Goal: Task Accomplishment & Management: Manage account settings

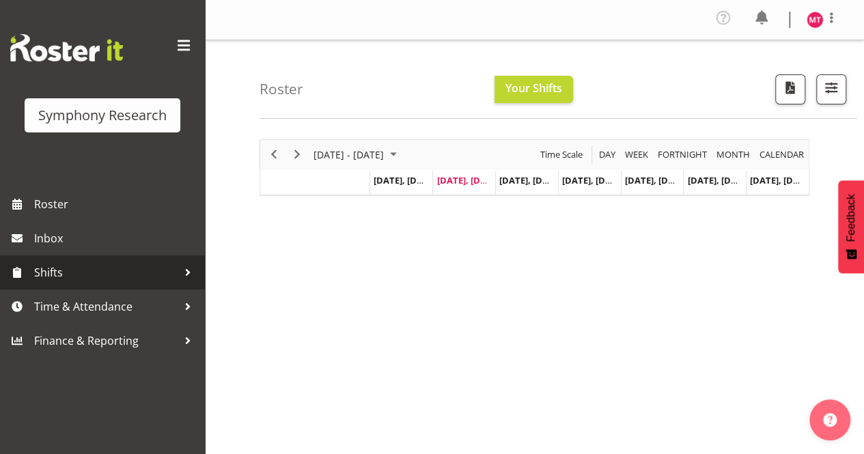
click at [135, 275] on span "Shifts" at bounding box center [105, 272] width 143 height 20
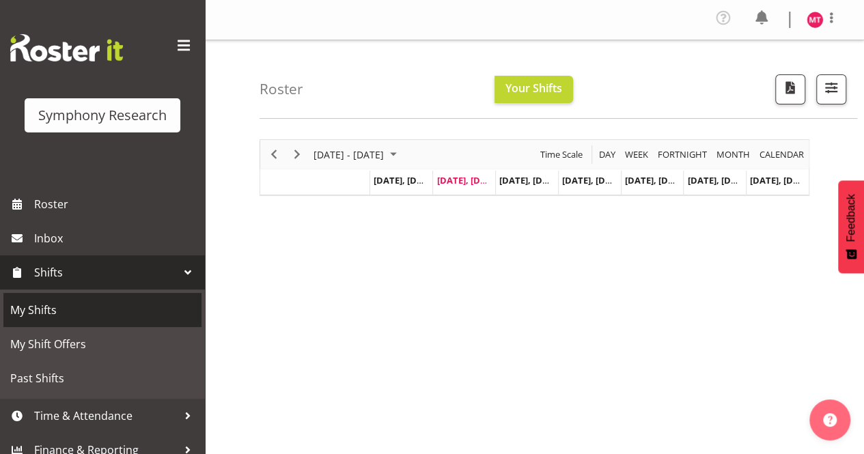
click at [119, 316] on span "My Shifts" at bounding box center [102, 310] width 184 height 20
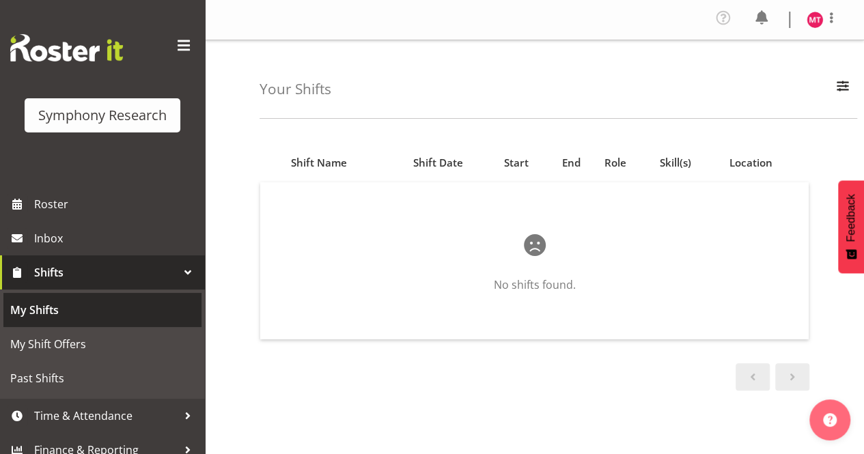
scroll to position [12, 0]
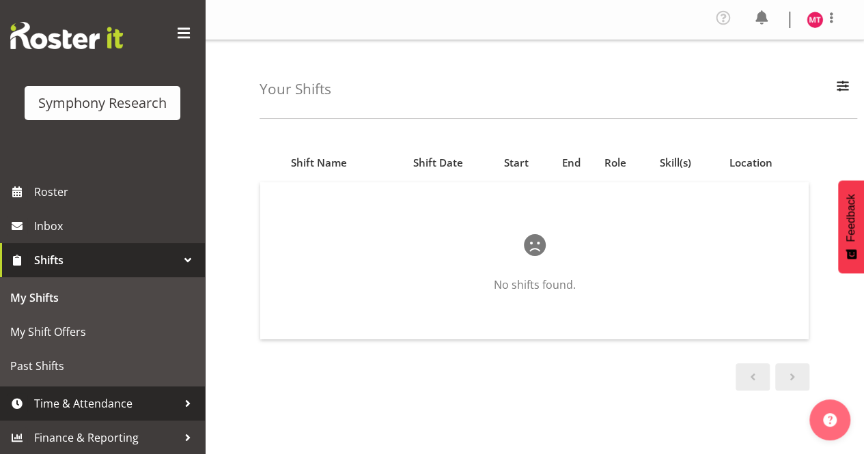
click at [121, 400] on span "Time & Attendance" at bounding box center [105, 403] width 143 height 20
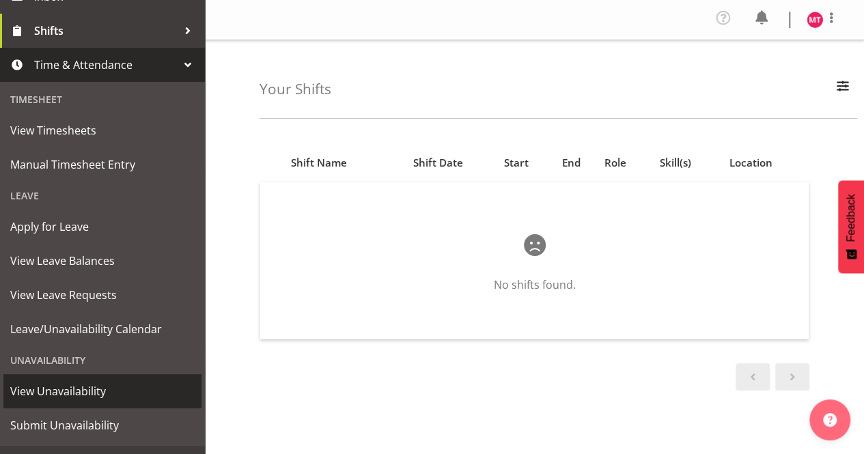
scroll to position [268, 0]
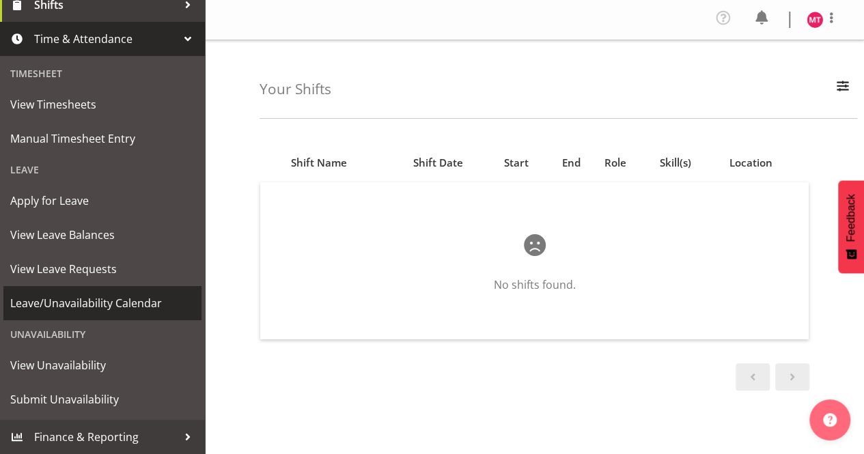
click at [141, 303] on span "Leave/Unavailability Calendar" at bounding box center [102, 303] width 184 height 20
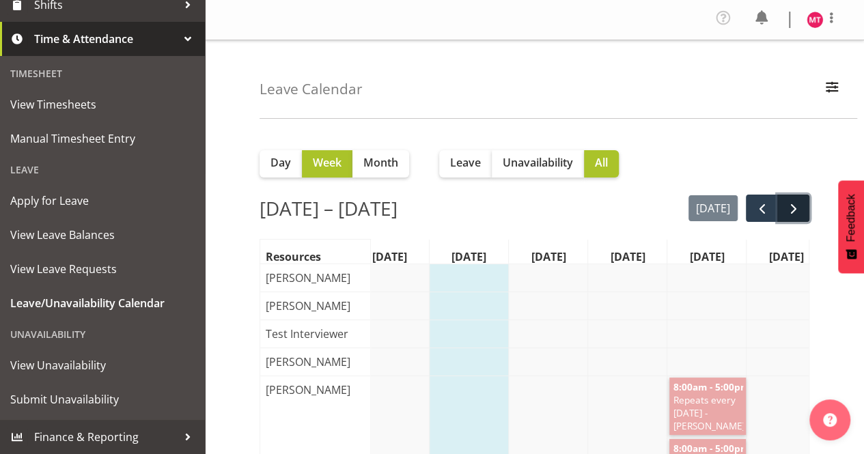
click at [787, 214] on span "next" at bounding box center [793, 209] width 16 height 16
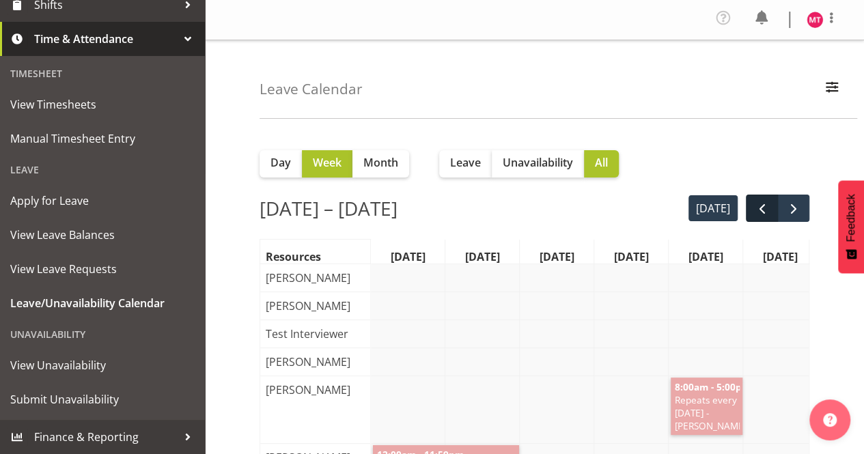
scroll to position [0, 19]
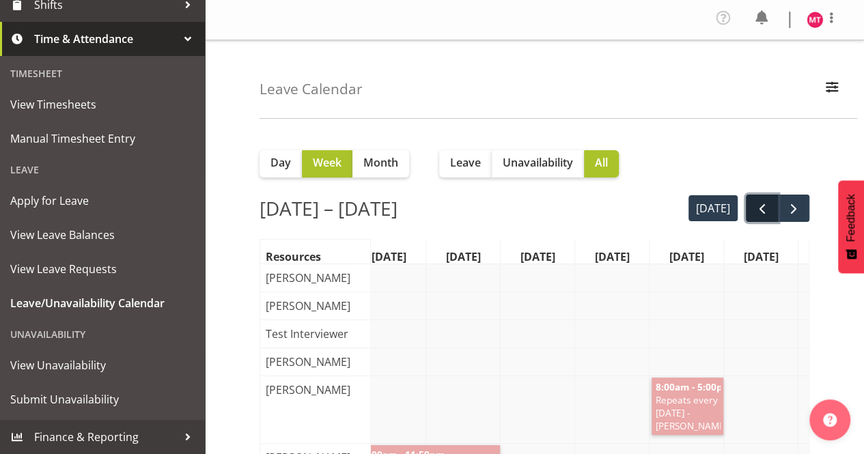
click at [763, 206] on span "prev" at bounding box center [762, 209] width 16 height 16
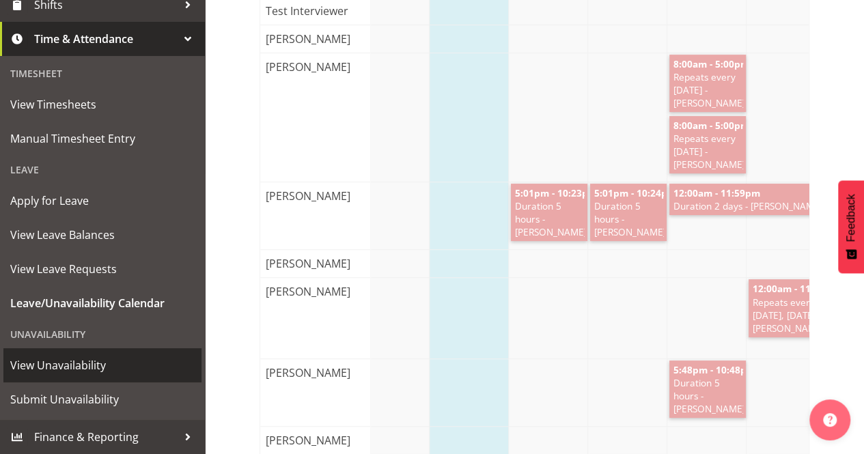
scroll to position [324, 0]
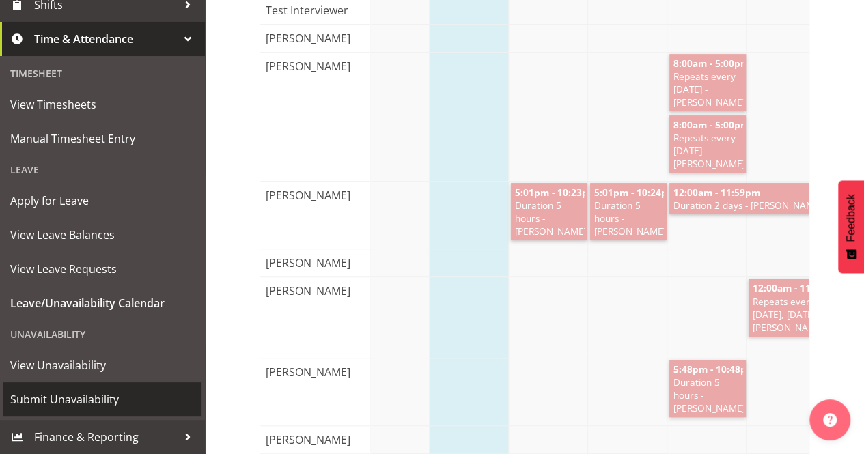
click at [104, 400] on span "Submit Unavailability" at bounding box center [102, 399] width 184 height 20
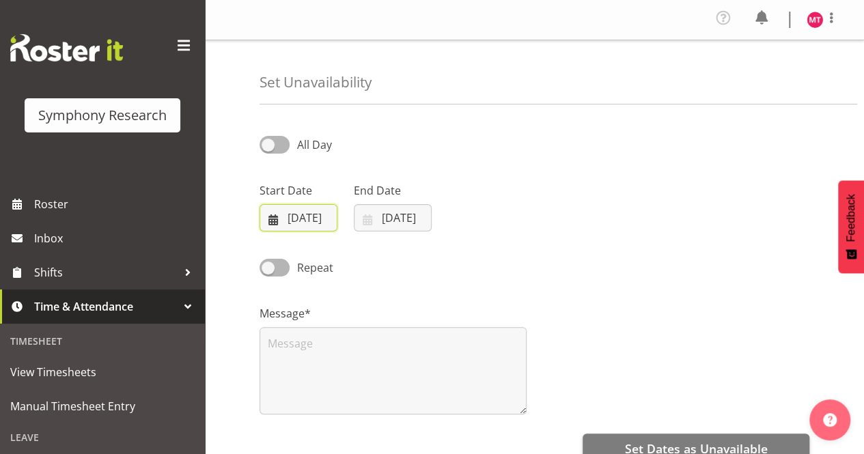
click at [279, 214] on input "26/08/2025" at bounding box center [298, 217] width 78 height 27
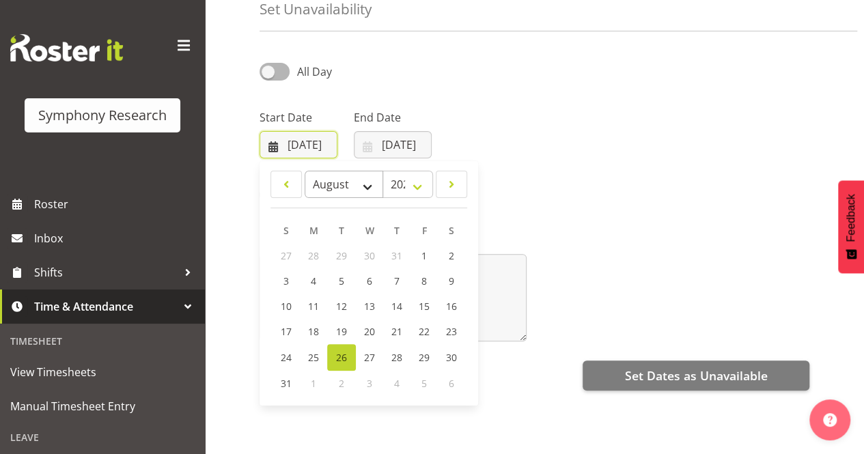
scroll to position [72, 0]
click at [314, 380] on span "1" at bounding box center [313, 384] width 5 height 13
click at [367, 184] on select "January February March April May June July August September October November De…" at bounding box center [344, 184] width 79 height 27
select select "8"
click at [305, 171] on select "January February March April May June July August September October November De…" at bounding box center [344, 184] width 79 height 27
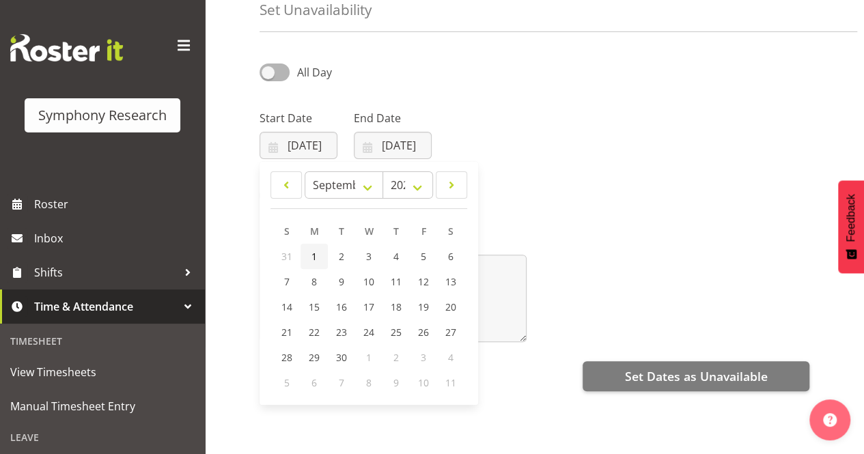
click at [313, 255] on span "1" at bounding box center [313, 256] width 5 height 13
type input "[DATE]"
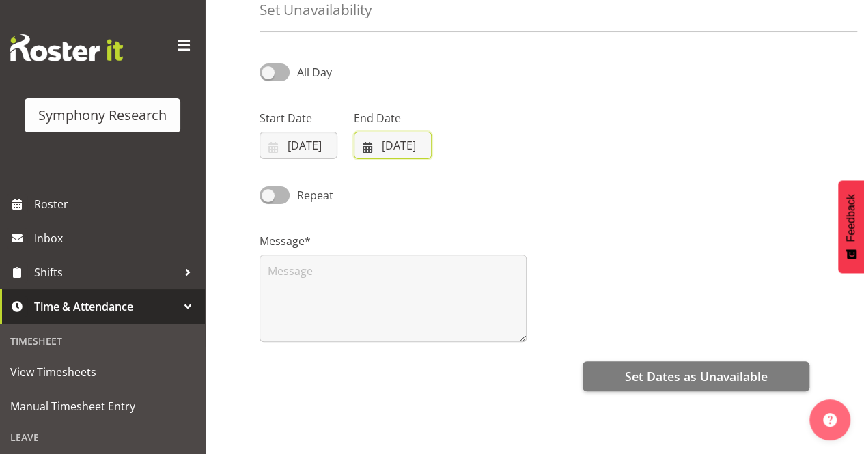
click at [409, 148] on input "26/08/2025" at bounding box center [393, 145] width 78 height 27
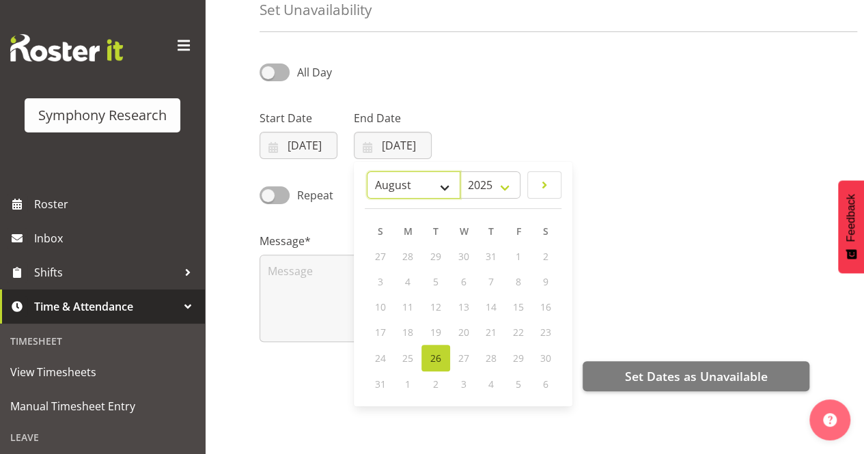
click at [454, 195] on select "January February March April May June July August September October November De…" at bounding box center [414, 184] width 94 height 27
select select "8"
click at [367, 171] on select "January February March April May June July August September October November De…" at bounding box center [414, 184] width 94 height 27
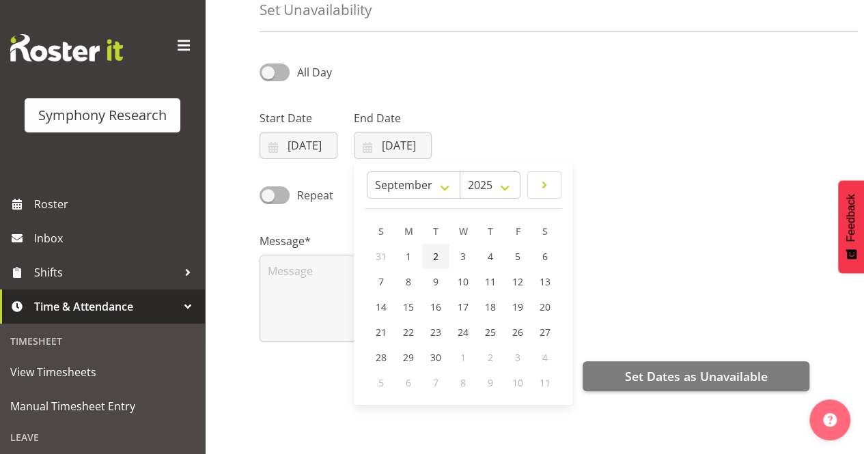
click at [434, 257] on span "2" at bounding box center [435, 256] width 5 height 13
type input "[DATE]"
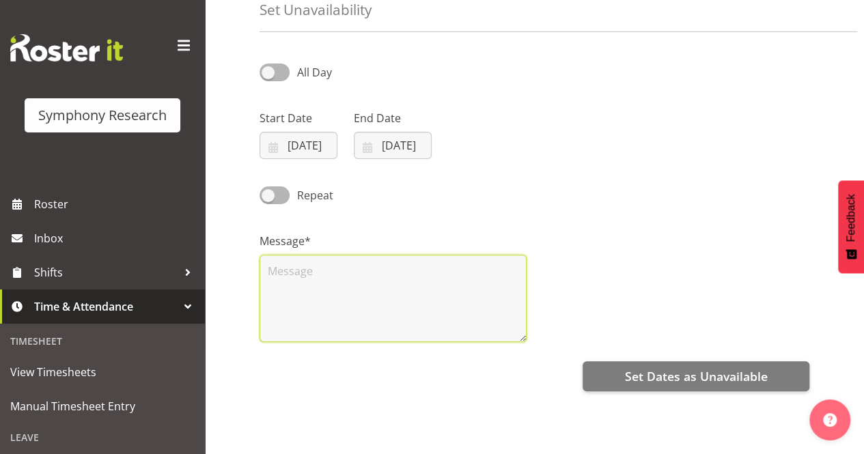
click at [419, 302] on textarea at bounding box center [392, 298] width 267 height 87
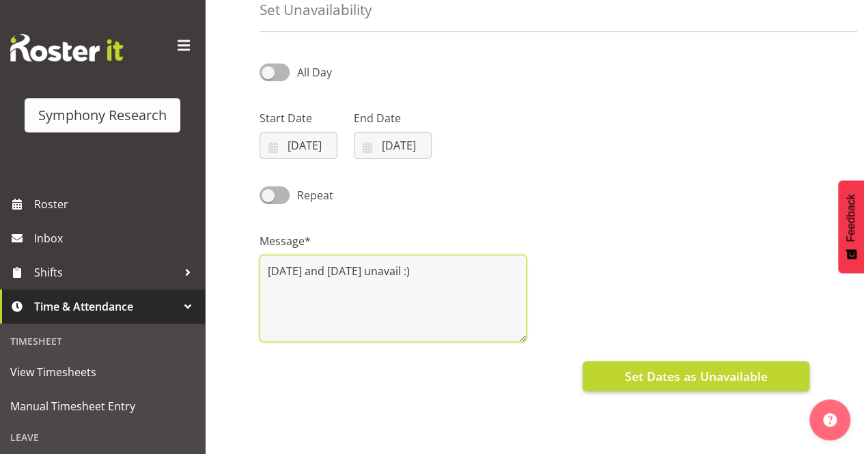
type textarea "[DATE] and [DATE] unavail :)"
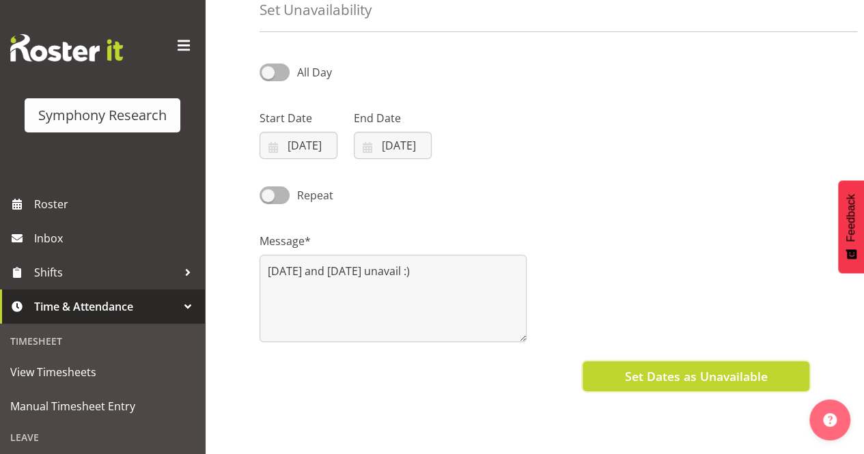
click at [701, 380] on span "Set Dates as Unavailable" at bounding box center [695, 376] width 143 height 18
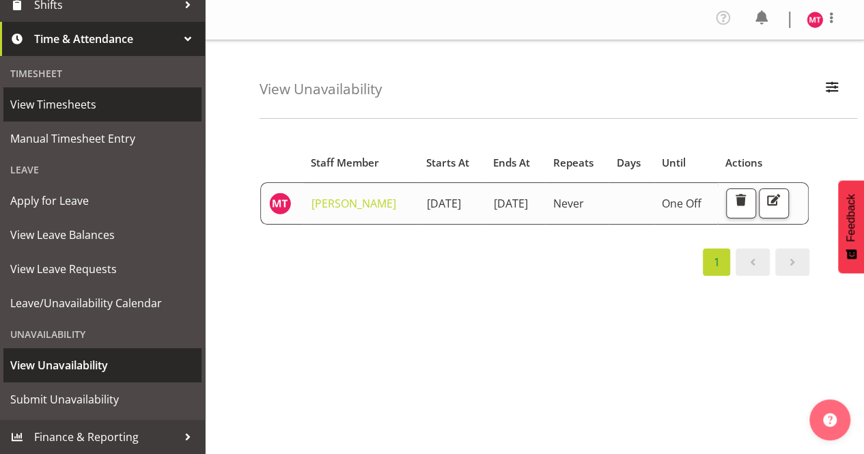
scroll to position [10, 0]
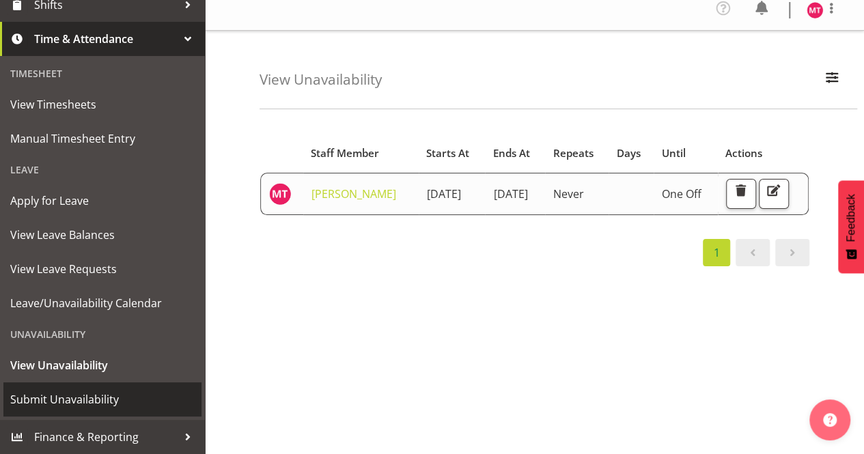
click at [111, 395] on span "Submit Unavailability" at bounding box center [102, 399] width 184 height 20
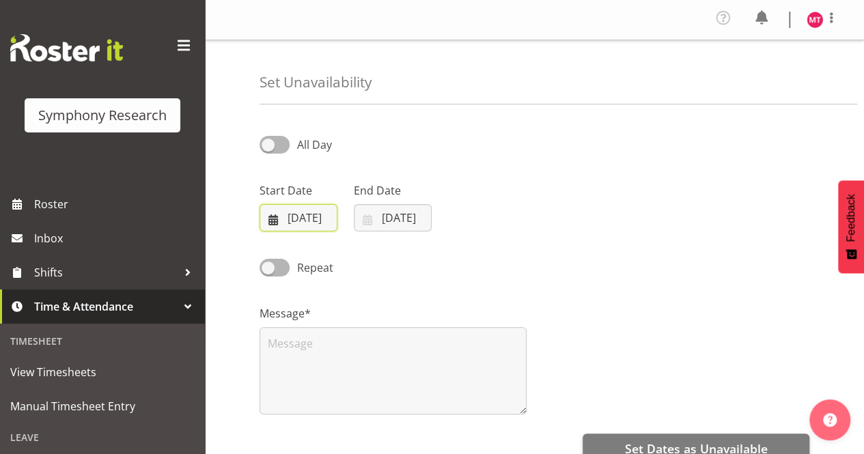
click at [279, 214] on input "[DATE]" at bounding box center [298, 217] width 78 height 27
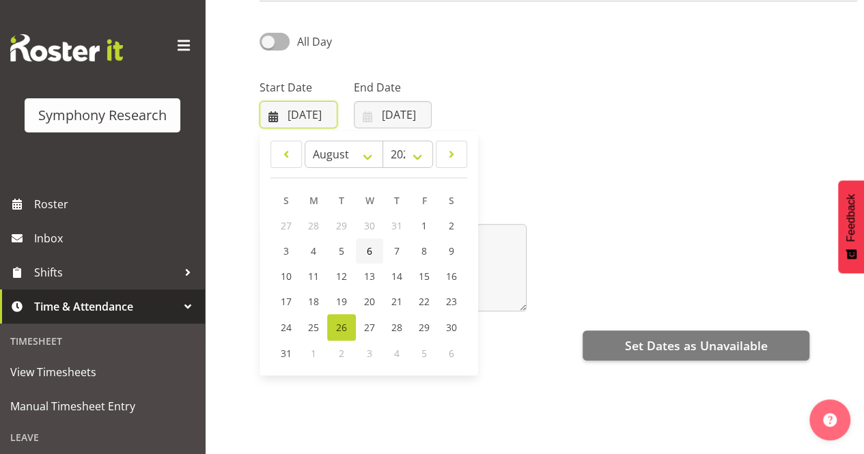
scroll to position [104, 0]
click at [363, 160] on select "January February March April May June July August September October November De…" at bounding box center [344, 153] width 79 height 27
select select "8"
click at [305, 140] on select "January February March April May June July August September October November De…" at bounding box center [344, 153] width 79 height 27
click at [452, 226] on span "6" at bounding box center [450, 225] width 5 height 13
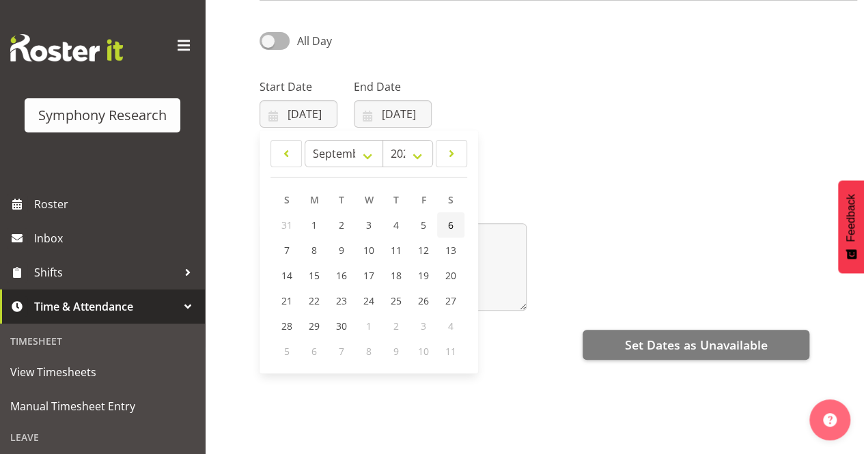
type input "06/09/2025"
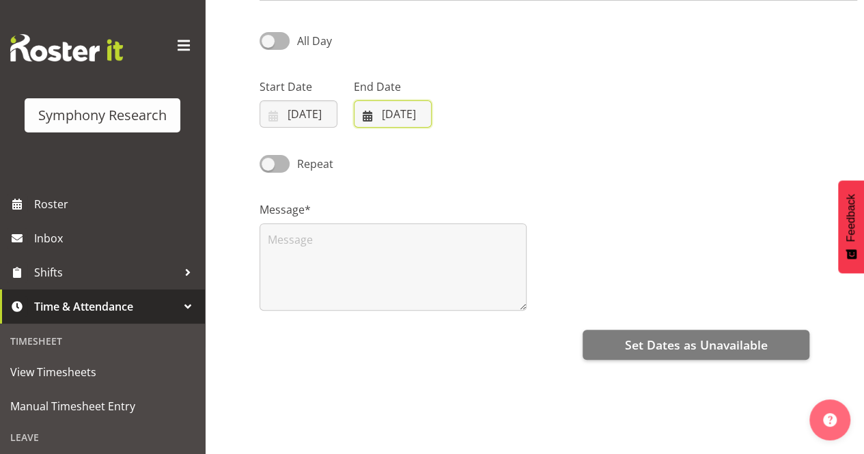
click at [368, 116] on input "[DATE]" at bounding box center [393, 113] width 78 height 27
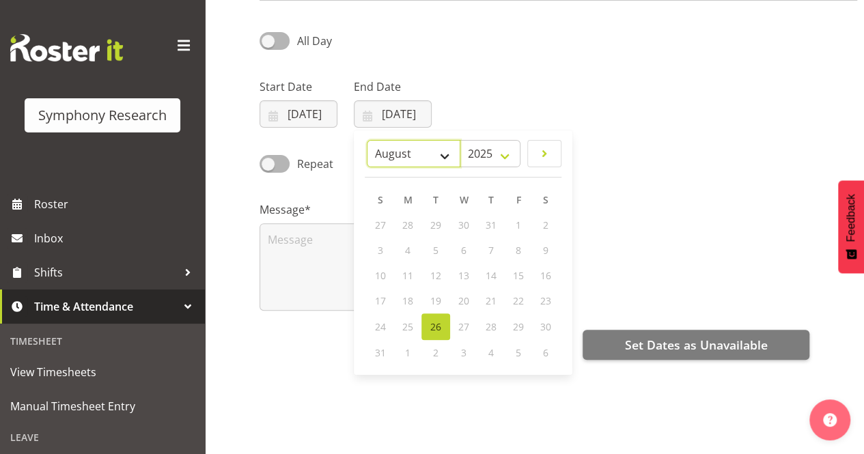
click at [418, 154] on select "January February March April May June July August September October November De…" at bounding box center [414, 153] width 94 height 27
select select "8"
click at [367, 140] on select "January February March April May June July August September October November De…" at bounding box center [414, 153] width 94 height 27
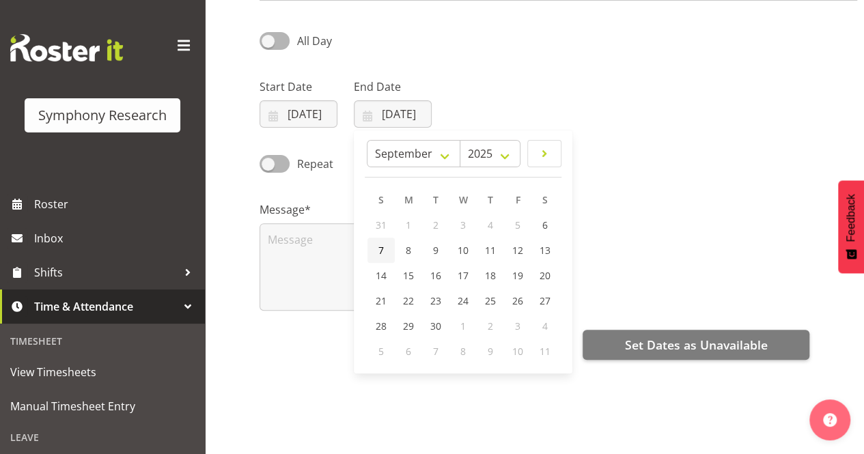
click at [389, 247] on link "7" at bounding box center [380, 250] width 27 height 25
type input "07/09/2025"
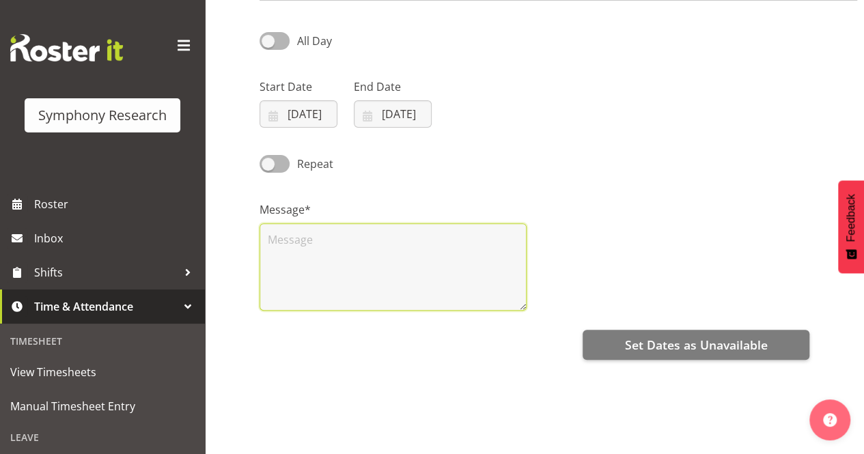
click at [373, 256] on textarea at bounding box center [392, 266] width 267 height 87
type textarea "U"
type textarea "Saturday - Sunday unavail"
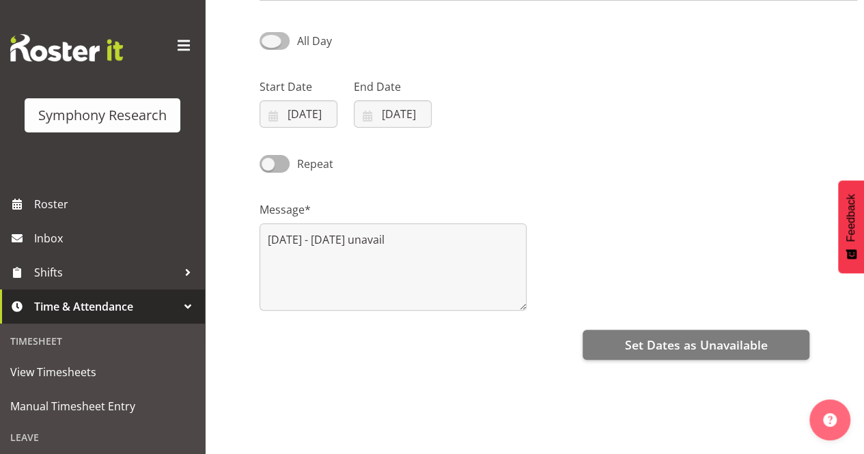
click at [291, 36] on span "All Day" at bounding box center [311, 41] width 42 height 16
click at [268, 36] on input "All Day" at bounding box center [263, 40] width 9 height 9
checkbox input "true"
select select "20"
select select "48"
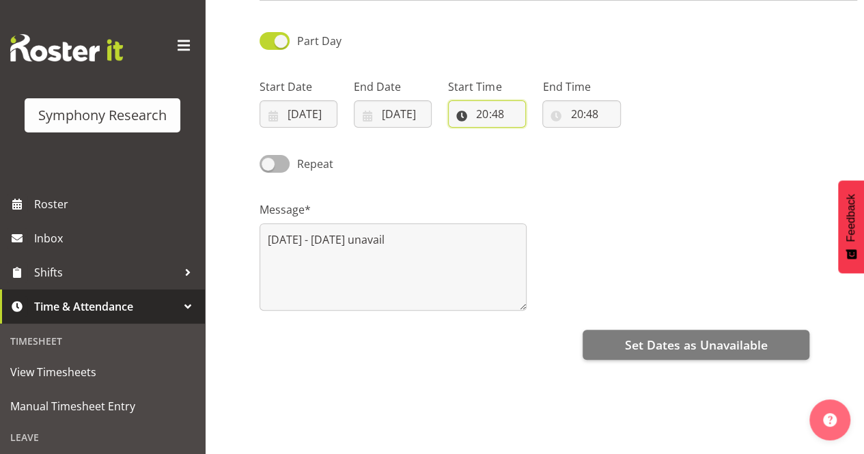
click at [467, 111] on input "20:48" at bounding box center [487, 113] width 78 height 27
drag, startPoint x: 572, startPoint y: 193, endPoint x: 502, endPoint y: 163, distance: 75.9
click at [502, 163] on div "Part Day Start Date 06/09/2025 January February March April May June July Augus…" at bounding box center [561, 284] width 604 height 546
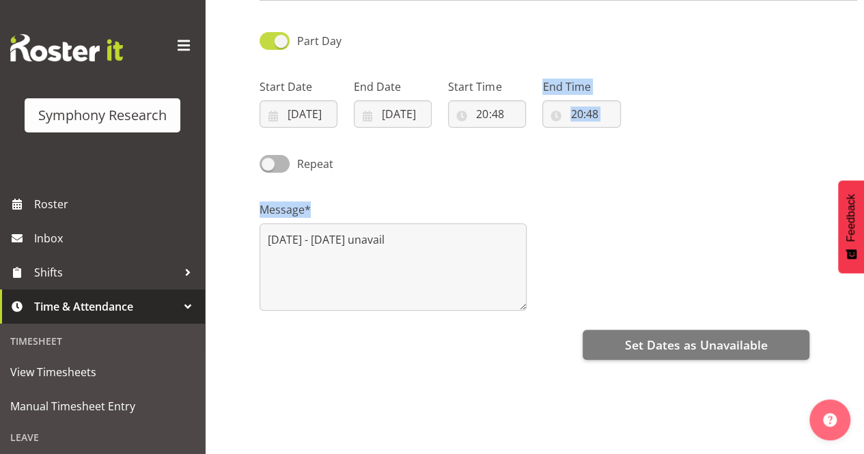
click at [282, 36] on span at bounding box center [274, 40] width 30 height 17
click at [268, 36] on input "Part Day" at bounding box center [263, 40] width 9 height 9
checkbox input "false"
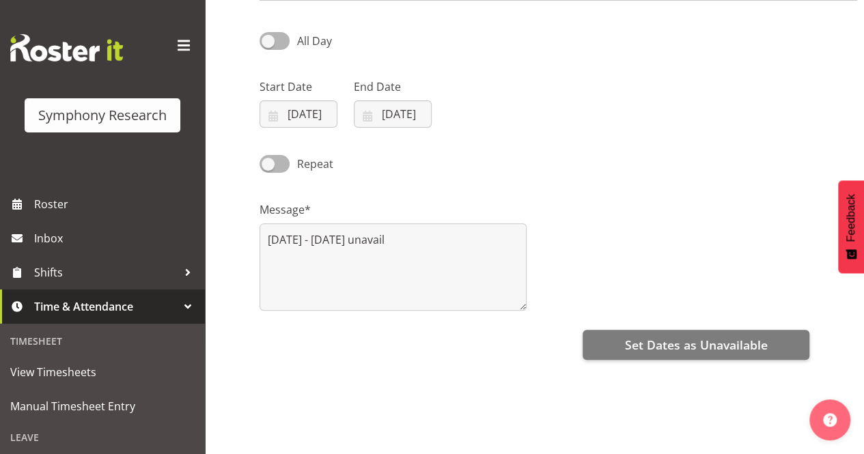
click at [673, 262] on div "Message* Saturday - Sunday unavail" at bounding box center [534, 250] width 566 height 137
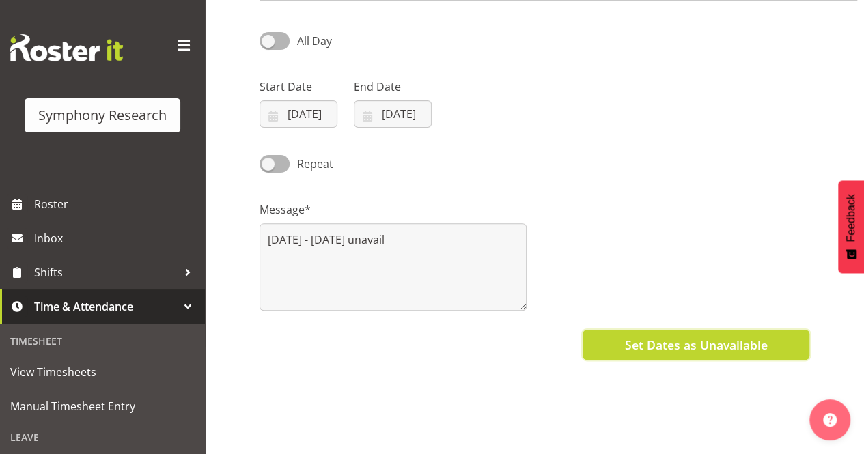
click at [722, 348] on span "Set Dates as Unavailable" at bounding box center [695, 345] width 143 height 18
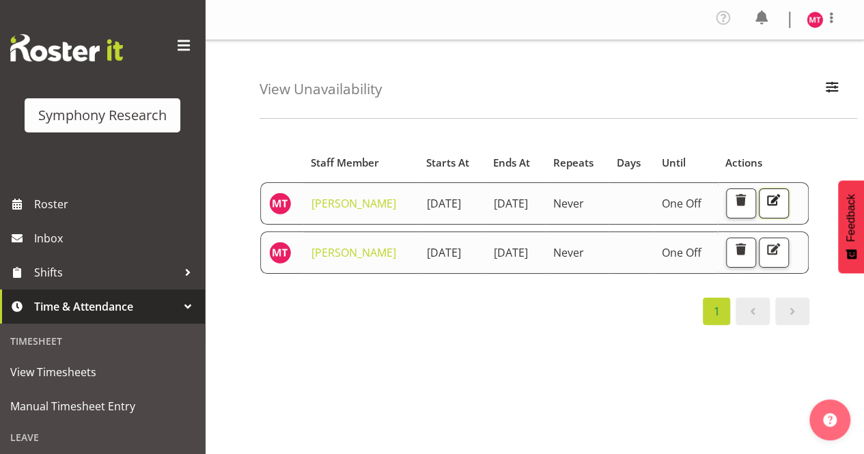
click at [771, 214] on span "button" at bounding box center [773, 202] width 5 height 23
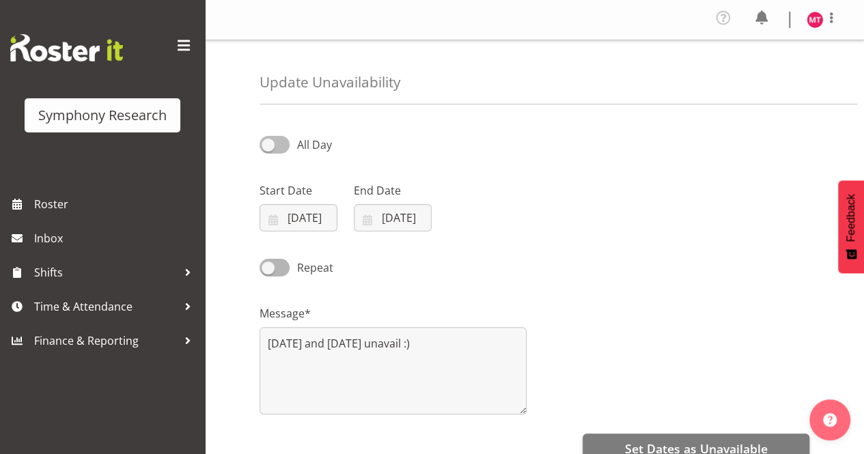
click at [275, 143] on span at bounding box center [274, 144] width 30 height 17
click at [268, 143] on input "All Day" at bounding box center [263, 144] width 9 height 9
click at [275, 143] on span at bounding box center [274, 144] width 30 height 17
click at [268, 143] on input "Part Day" at bounding box center [263, 144] width 9 height 9
checkbox input "false"
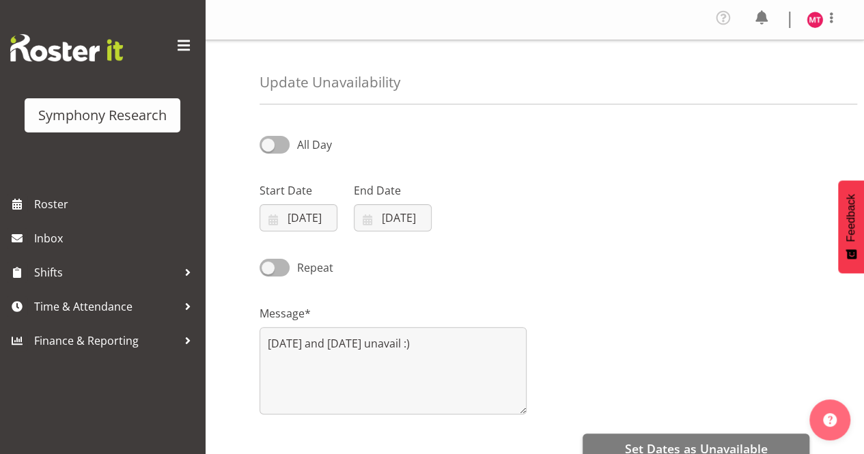
scroll to position [217, 0]
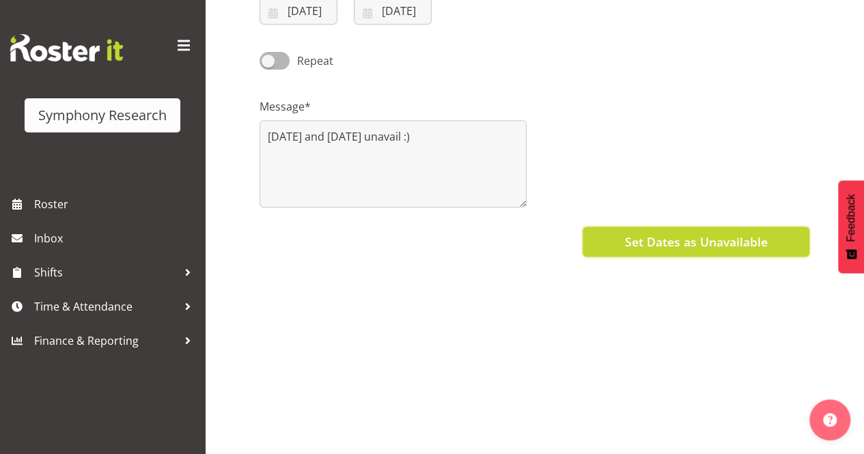
click at [729, 233] on span "Set Dates as Unavailable" at bounding box center [695, 242] width 143 height 18
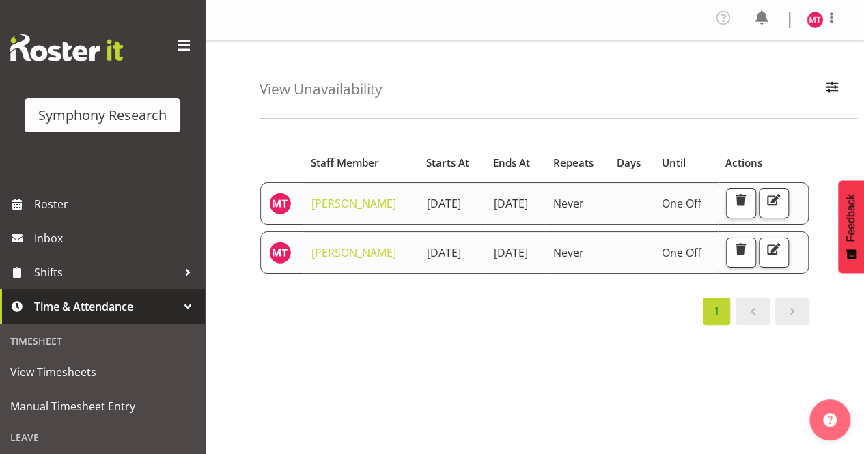
click at [654, 274] on td at bounding box center [630, 252] width 45 height 42
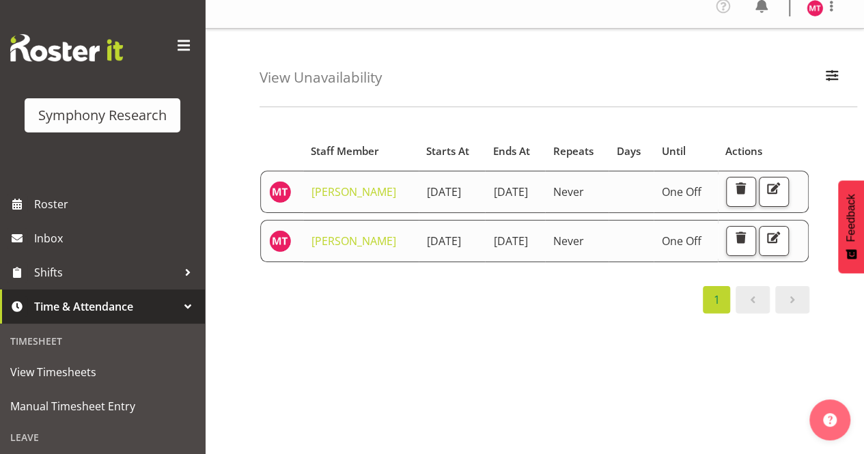
scroll to position [268, 0]
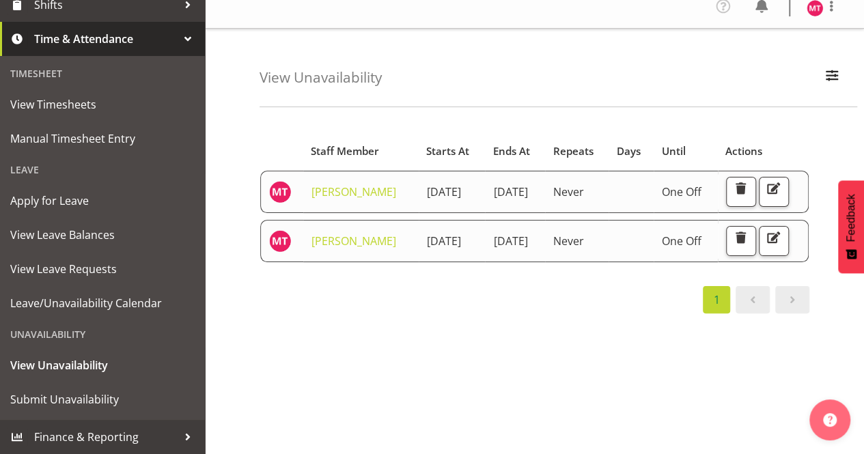
click at [87, 159] on div "Leave" at bounding box center [102, 170] width 198 height 28
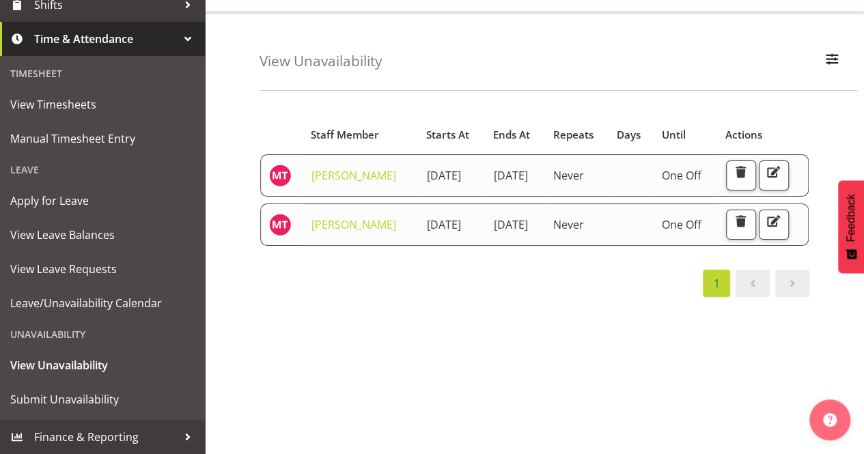
scroll to position [0, 0]
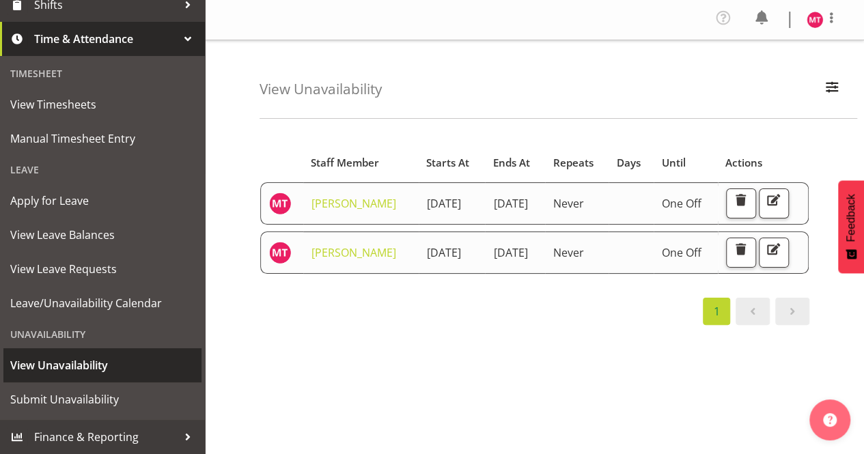
click at [68, 354] on link "View Unavailability" at bounding box center [102, 365] width 198 height 34
